Goal: Information Seeking & Learning: Check status

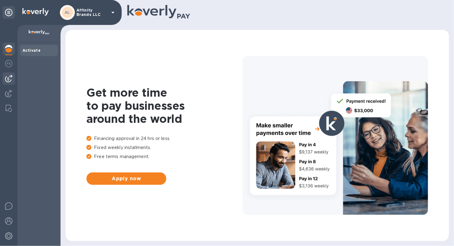
click at [6, 81] on img at bounding box center [8, 78] width 7 height 7
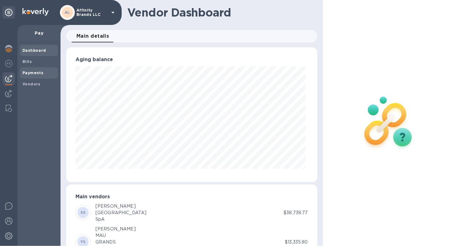
scroll to position [311696, 311581]
click at [27, 71] on b "Payments" at bounding box center [32, 72] width 21 height 5
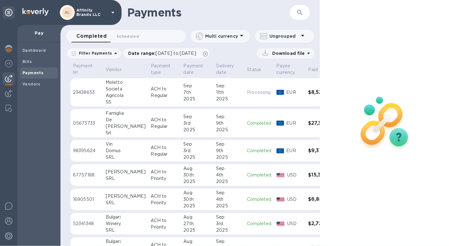
click at [116, 180] on div "SRL" at bounding box center [126, 178] width 40 height 7
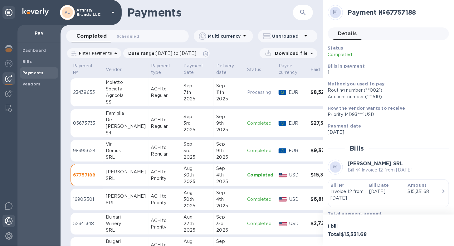
click at [10, 222] on img at bounding box center [8, 220] width 7 height 7
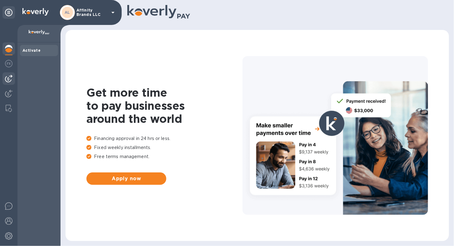
click at [10, 81] on img at bounding box center [8, 78] width 7 height 7
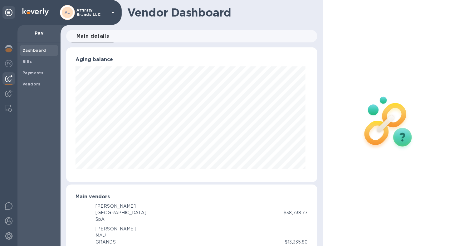
scroll to position [135, 248]
click at [25, 63] on b "Bills" at bounding box center [26, 61] width 9 height 5
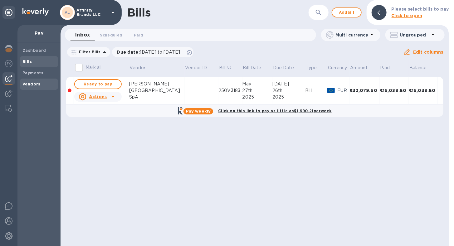
click at [26, 84] on b "Vendors" at bounding box center [31, 84] width 18 height 5
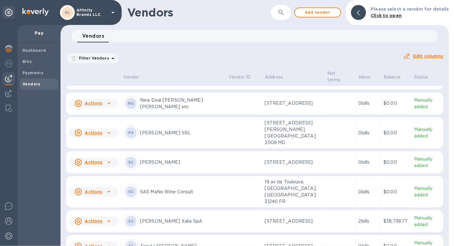
scroll to position [857, 0]
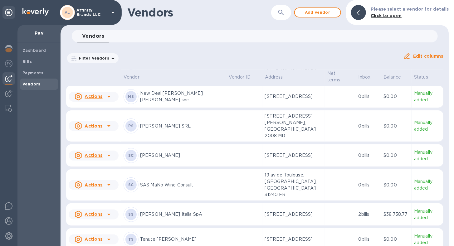
click at [156, 123] on div "[PERSON_NAME] SRL" at bounding box center [173, 125] width 100 height 15
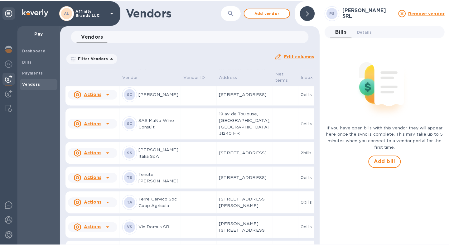
scroll to position [917, 0]
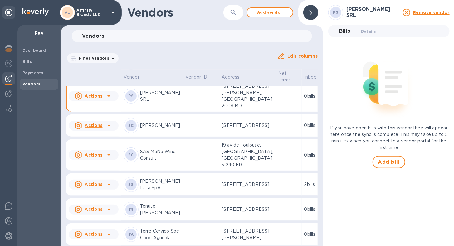
click at [183, 112] on td at bounding box center [201, 95] width 36 height 31
click at [367, 31] on span "Details 0" at bounding box center [368, 31] width 15 height 7
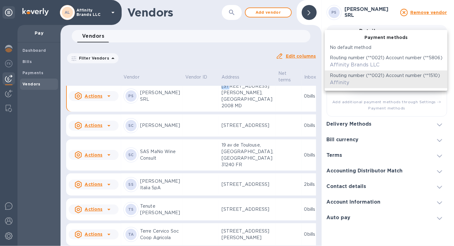
click at [433, 79] on body "AL Affinity Brands LLC Pay Dashboard Bills Payments Vendors Vendors ​ Add vendo…" at bounding box center [227, 123] width 454 height 246
click at [389, 24] on div at bounding box center [227, 123] width 454 height 246
